Goal: Transaction & Acquisition: Purchase product/service

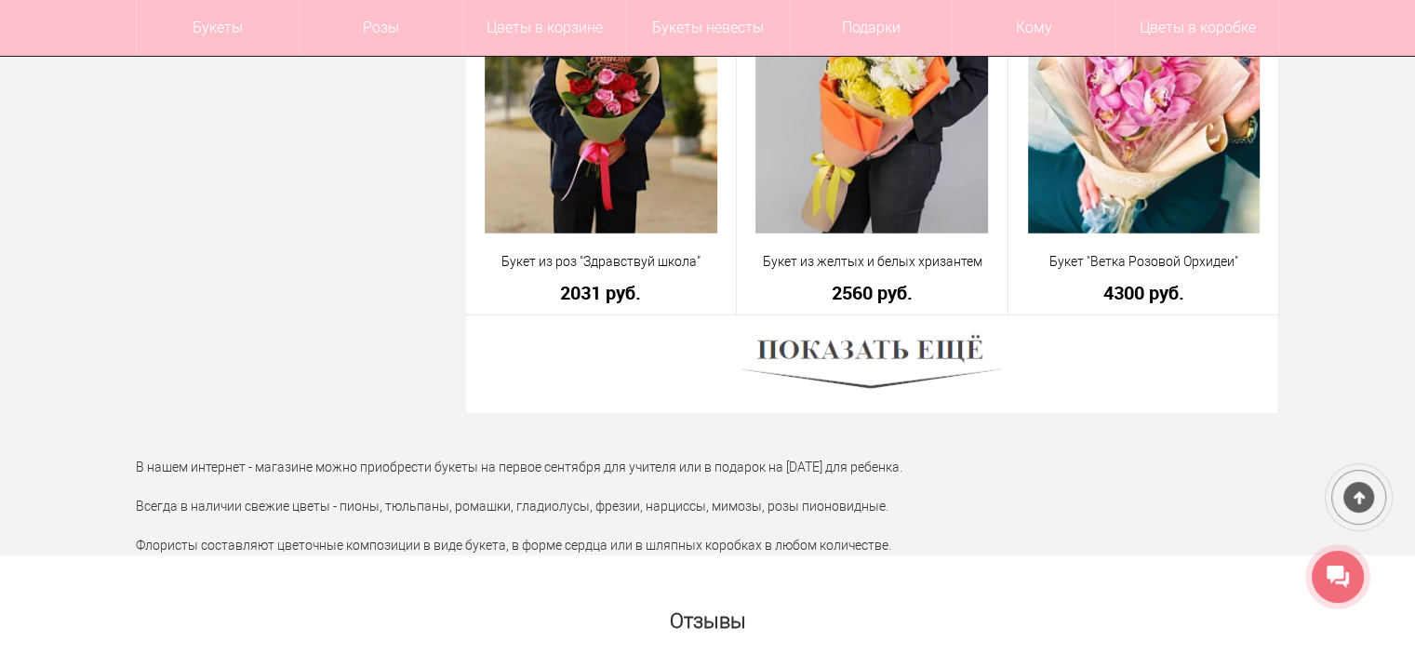
scroll to position [5301, 0]
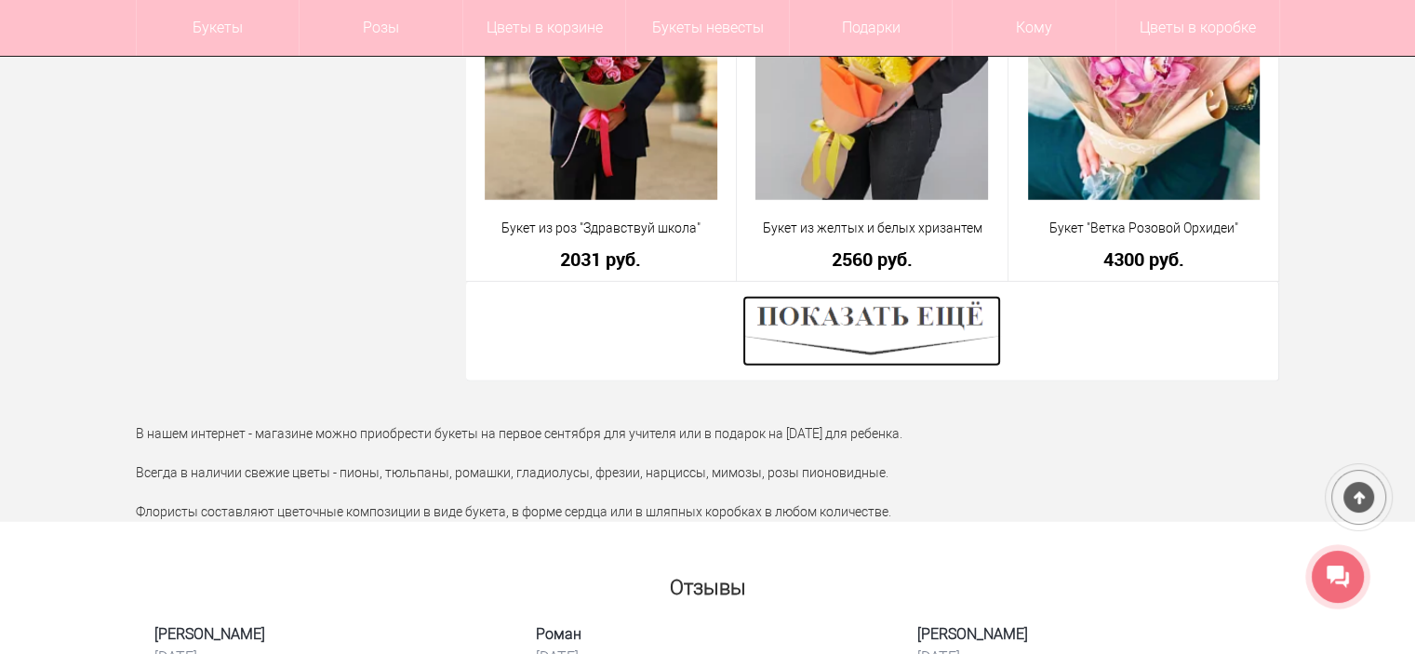
click at [869, 353] on img at bounding box center [871, 331] width 259 height 71
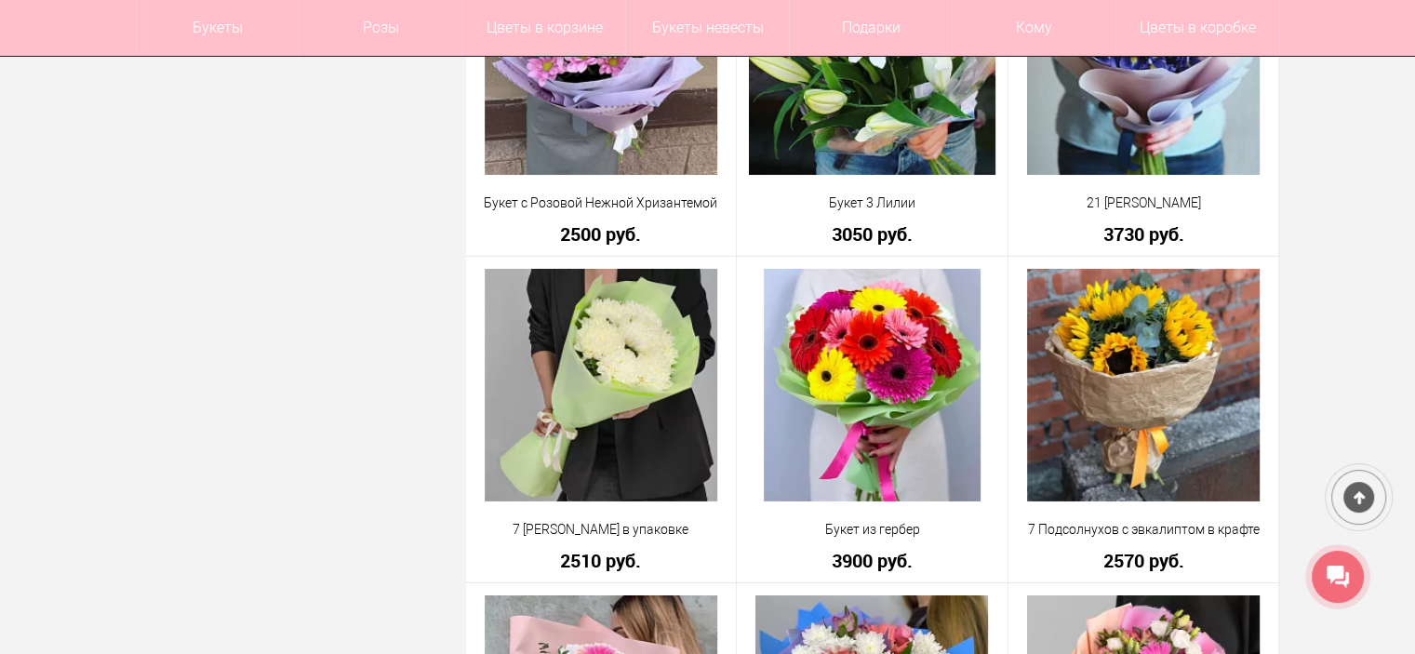
scroll to position [6417, 0]
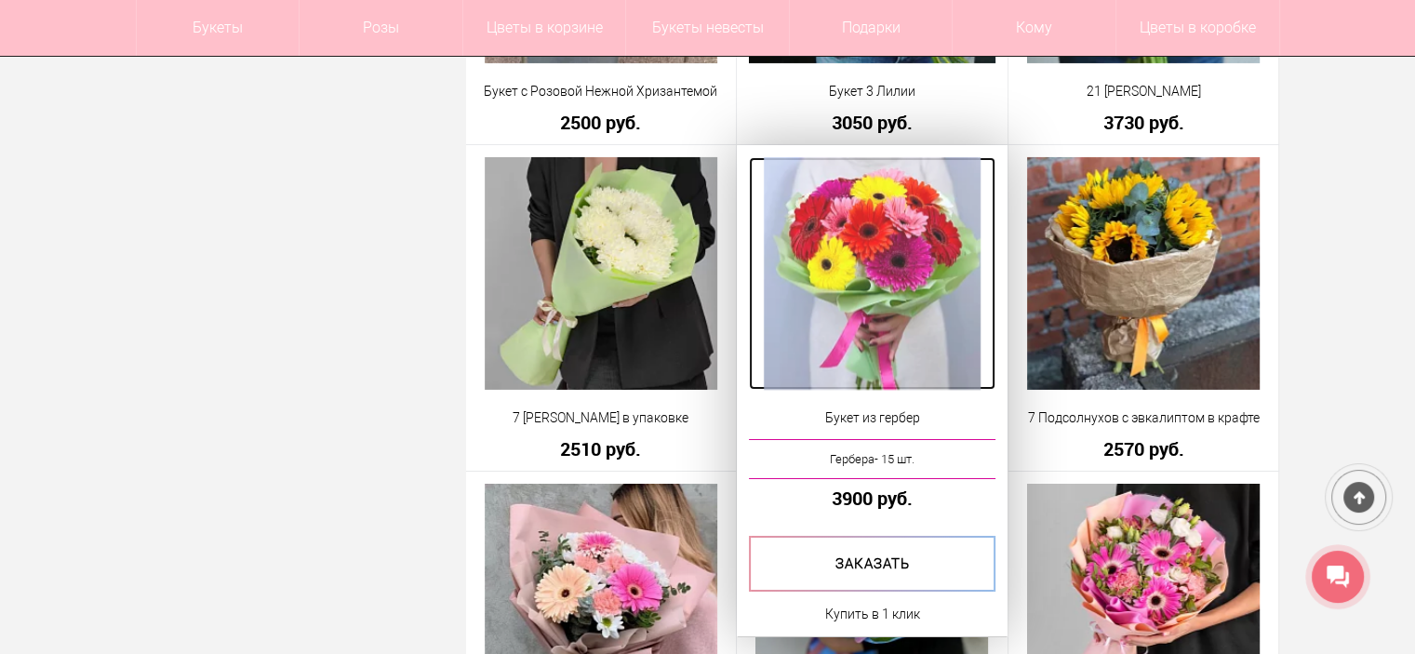
click at [845, 330] on img at bounding box center [873, 273] width 218 height 233
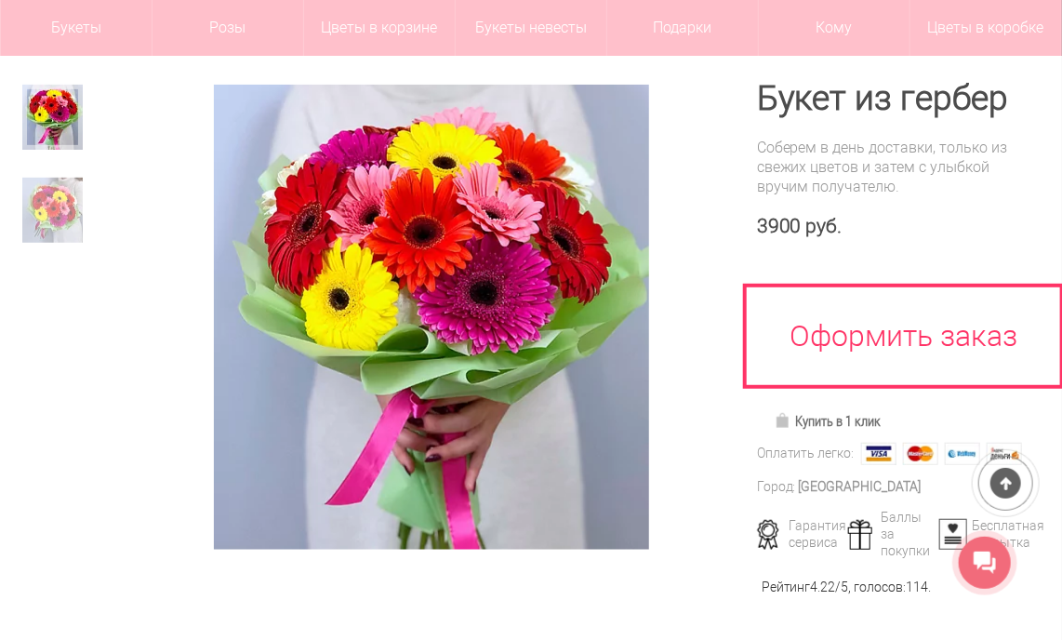
scroll to position [164, 0]
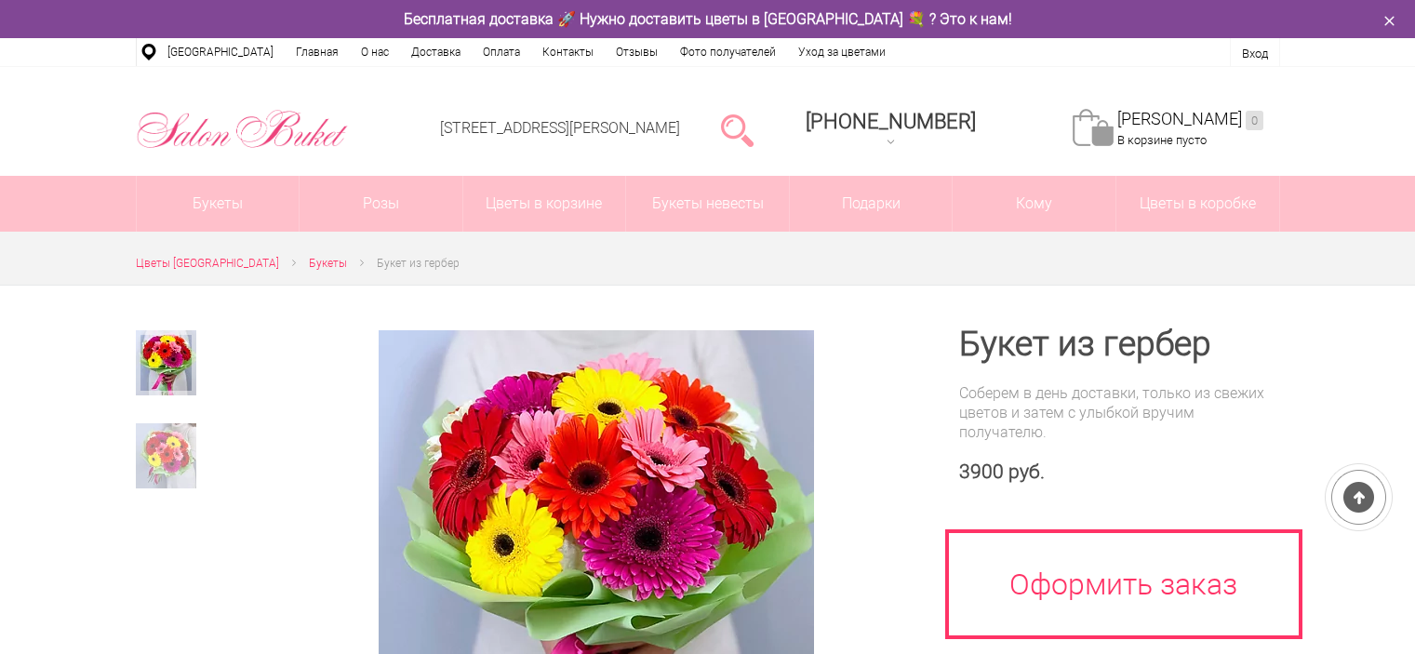
scroll to position [164, 0]
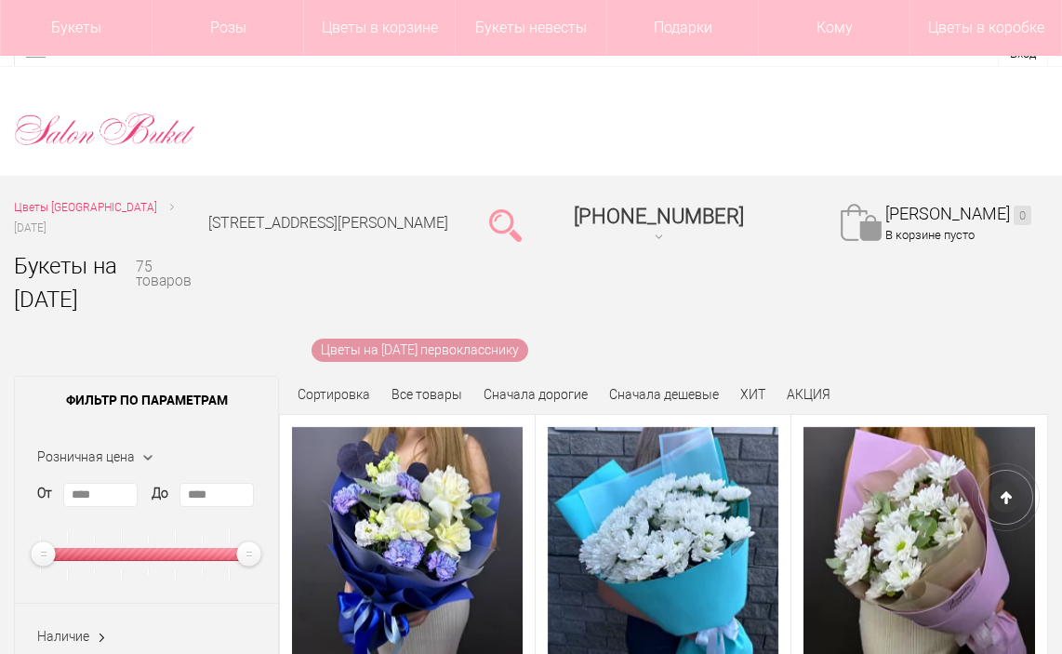
scroll to position [6089, 0]
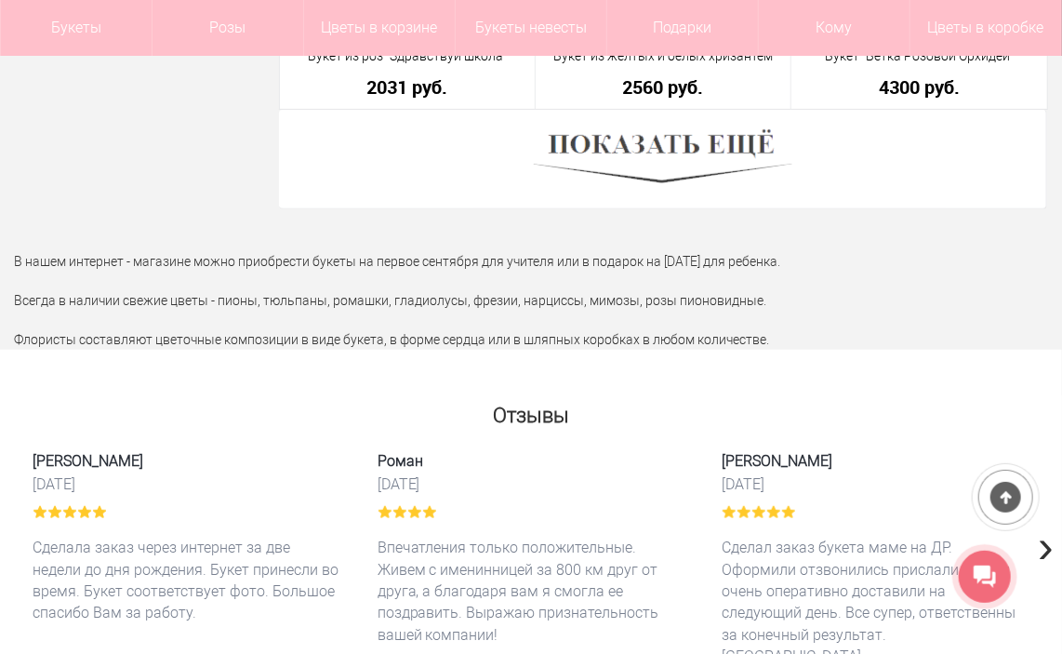
scroll to position [5346, 0]
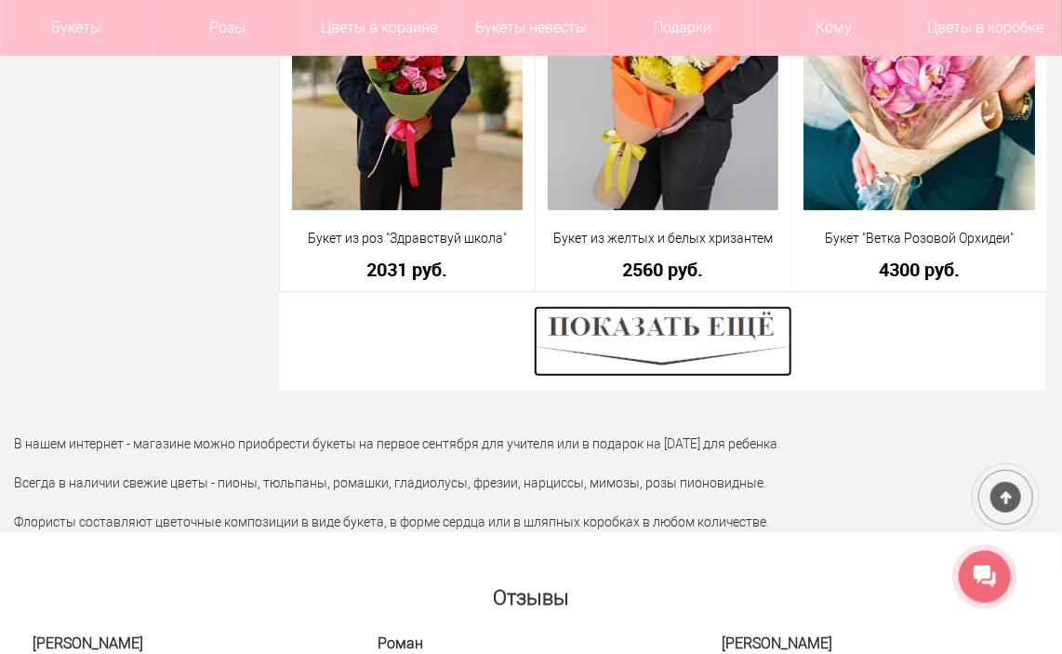
click at [662, 312] on img at bounding box center [663, 341] width 259 height 71
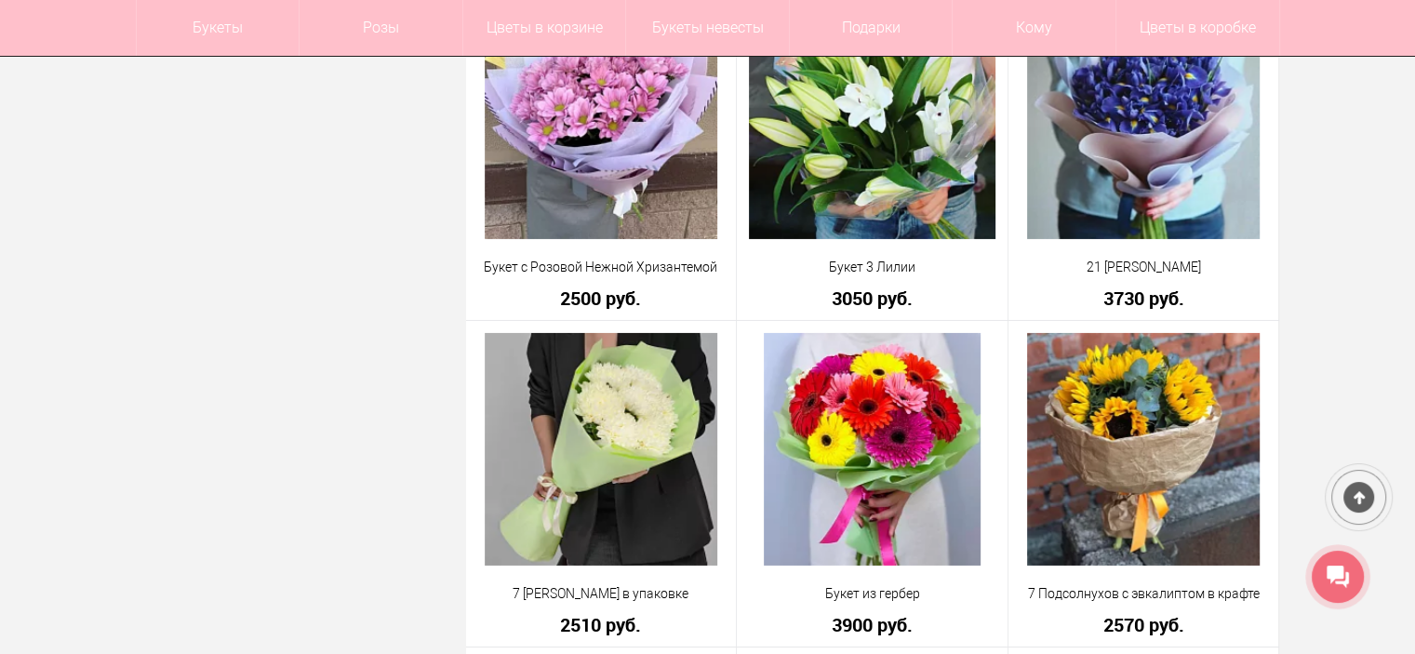
scroll to position [6462, 0]
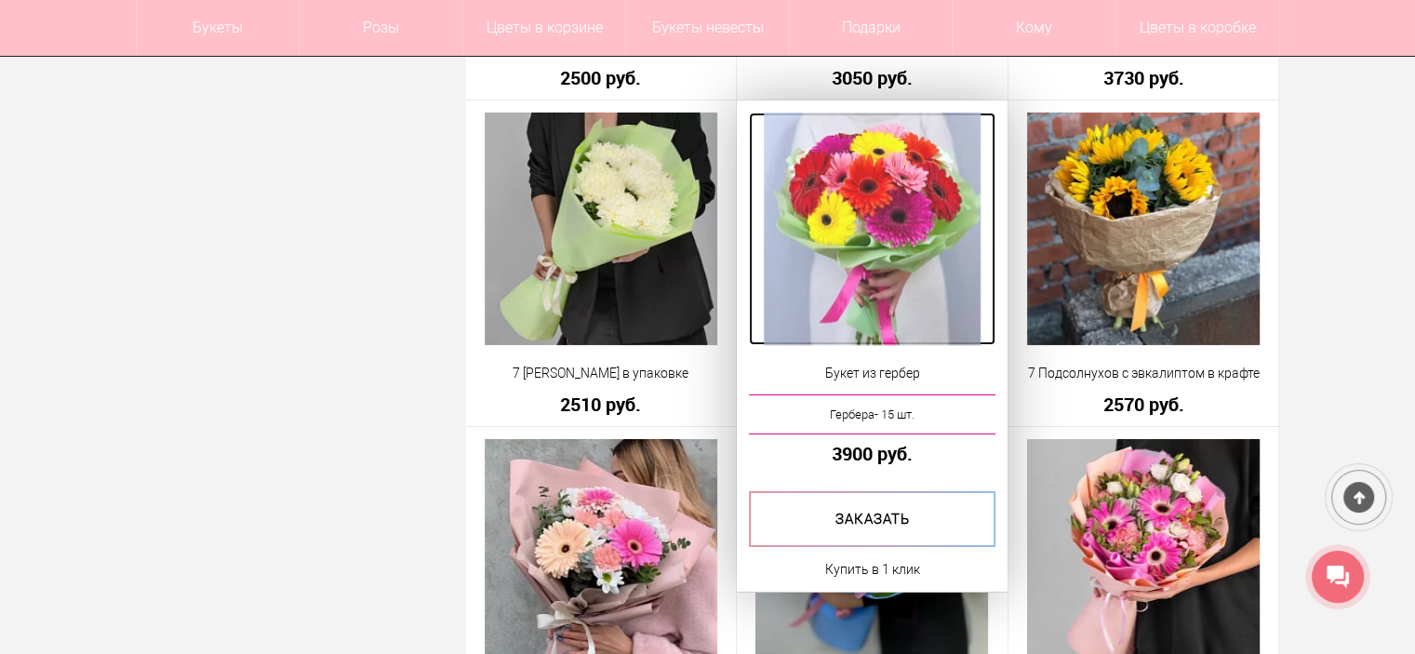
click at [873, 321] on img at bounding box center [873, 229] width 218 height 233
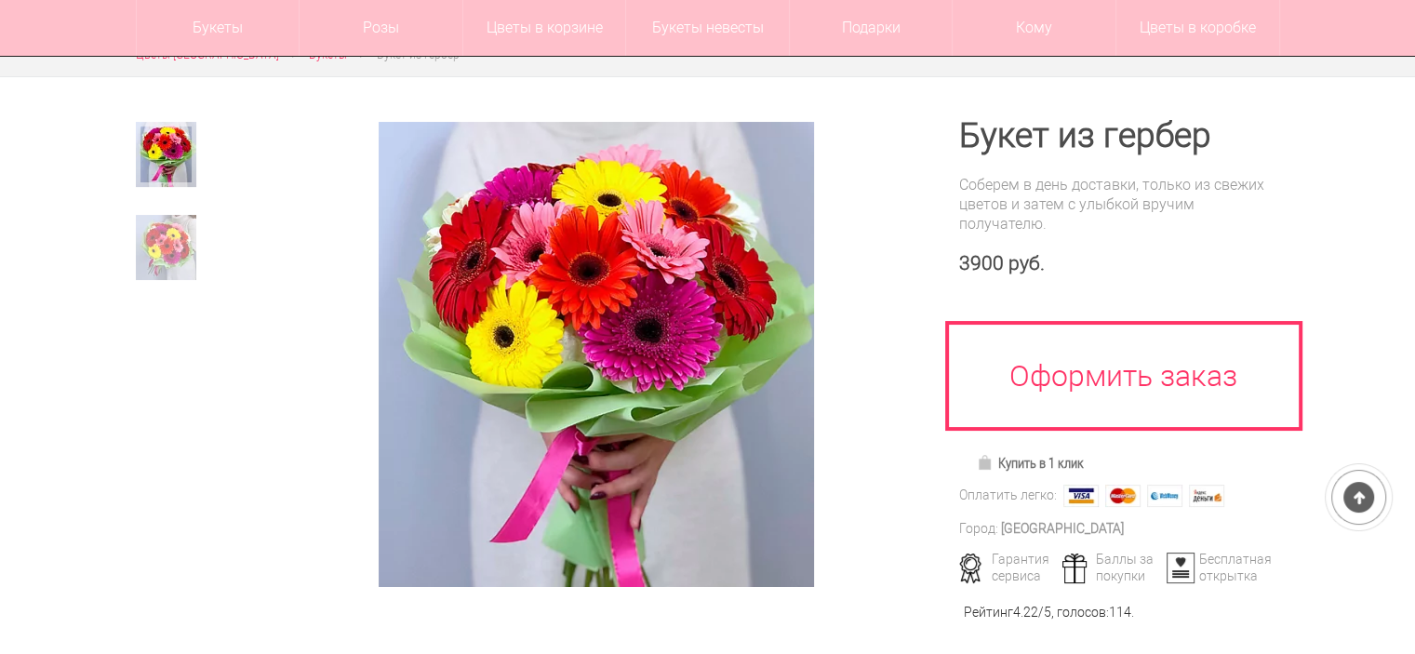
scroll to position [186, 0]
